Goal: Book appointment/travel/reservation

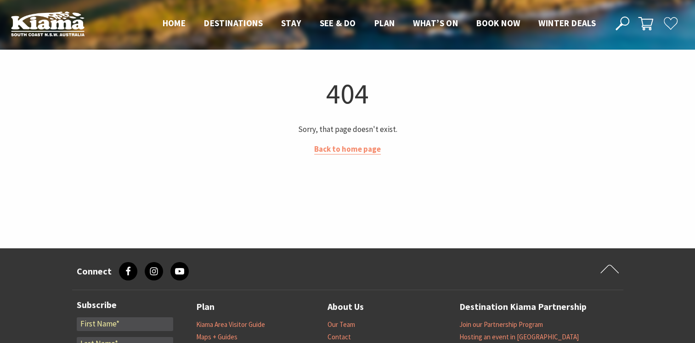
click at [300, 17] on ul "Home Destinations Towns & Villages Kiama Gerringong Gerroa Jamberoo Minnamurra …" at bounding box center [380, 23] width 452 height 14
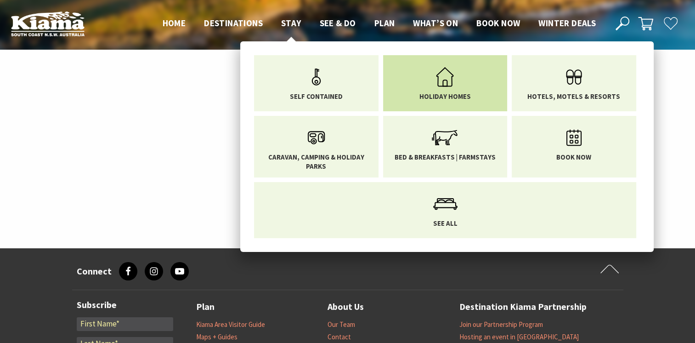
click at [404, 95] on li "Holiday Homes" at bounding box center [445, 83] width 125 height 56
click at [409, 94] on li "Holiday Homes" at bounding box center [445, 83] width 125 height 56
drag, startPoint x: 409, startPoint y: 94, endPoint x: 446, endPoint y: 89, distance: 37.5
click at [446, 89] on icon "Main Menu" at bounding box center [445, 77] width 30 height 30
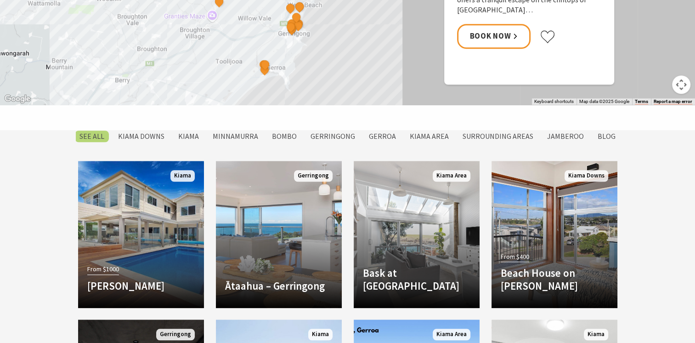
scroll to position [689, 0]
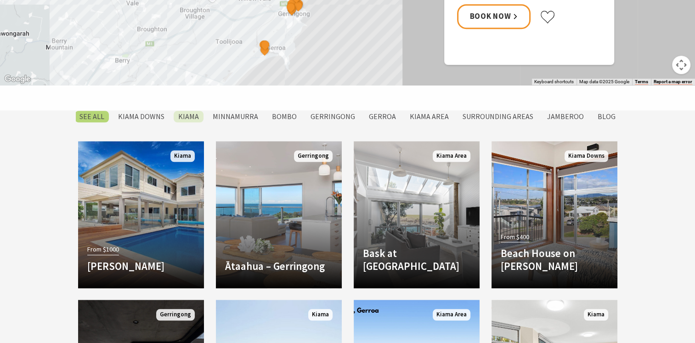
click at [195, 117] on label "Kiama" at bounding box center [189, 116] width 30 height 11
click at [0, 0] on input "Kiama" at bounding box center [0, 0] width 0 height 0
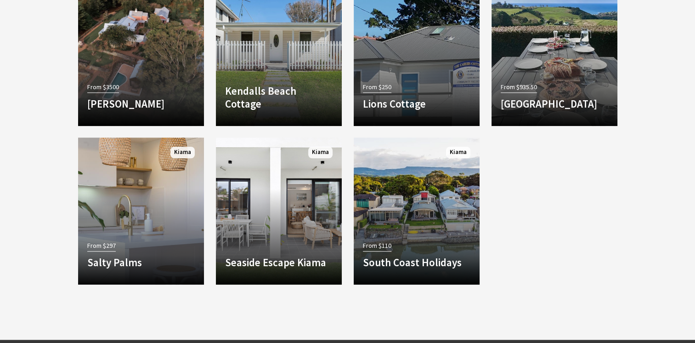
scroll to position [699, 0]
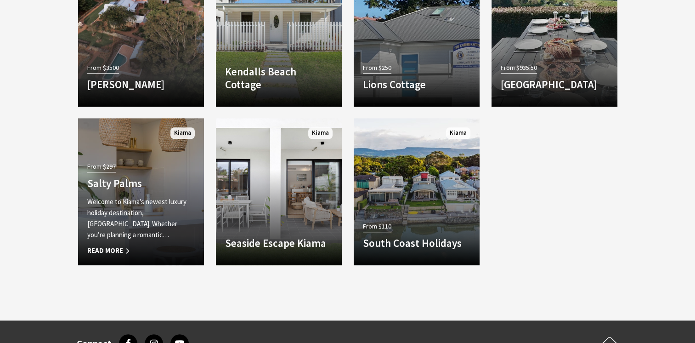
click at [125, 188] on h4 "Salty Palms" at bounding box center [141, 183] width 108 height 13
